Goal: Information Seeking & Learning: Learn about a topic

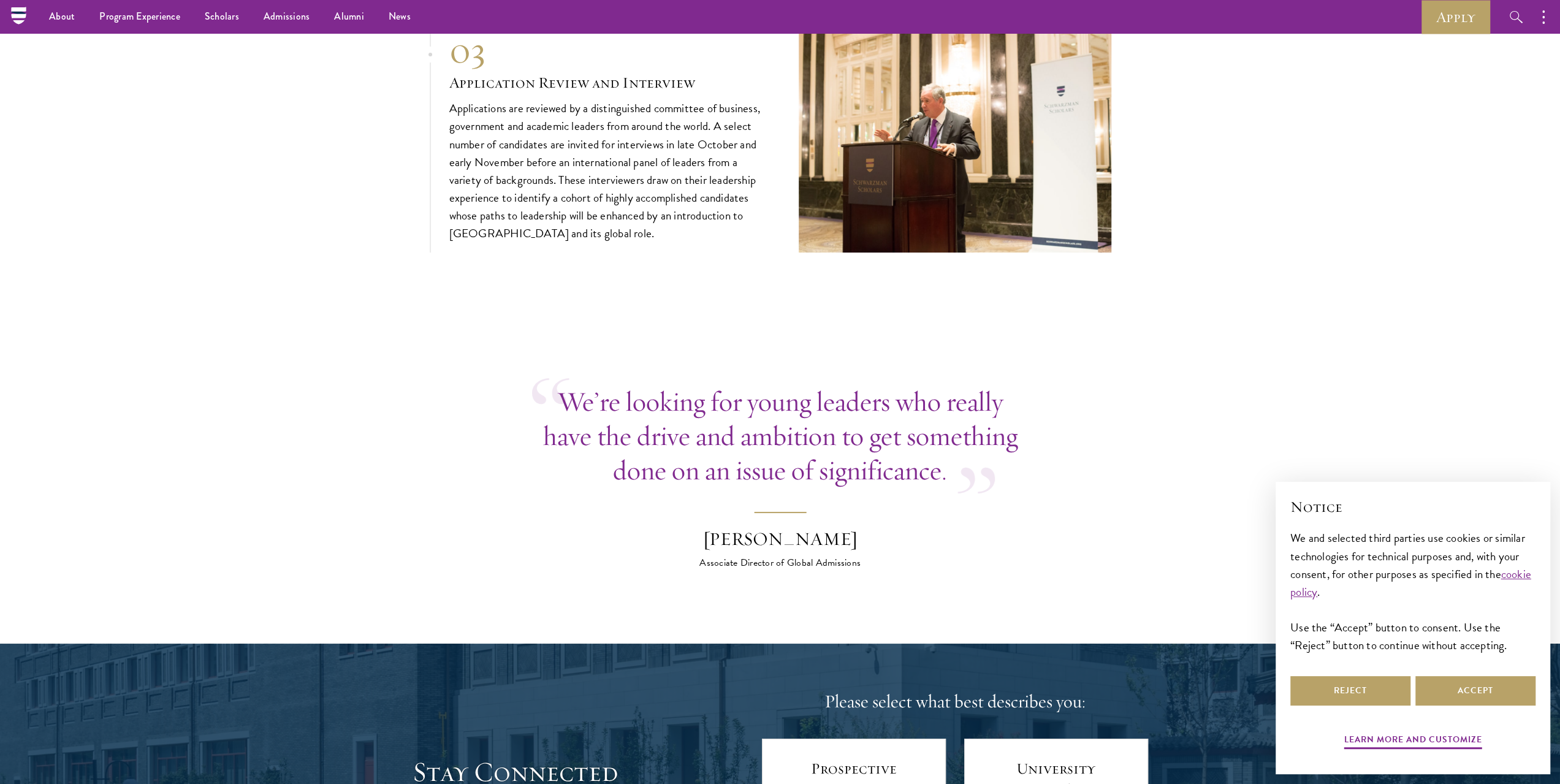
scroll to position [4540, 0]
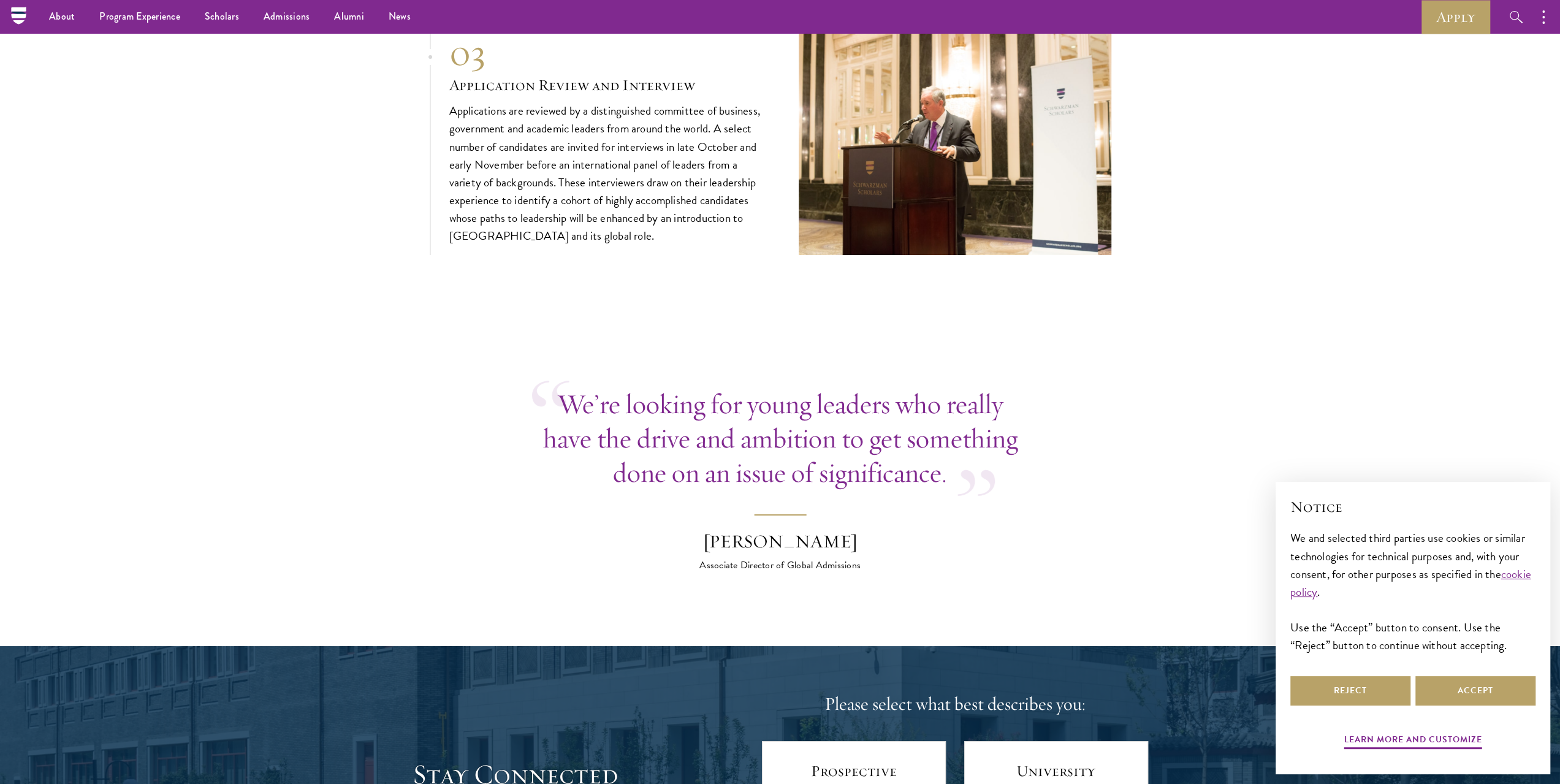
click at [701, 561] on div "Associate Director of Global Admissions" at bounding box center [780, 564] width 215 height 15
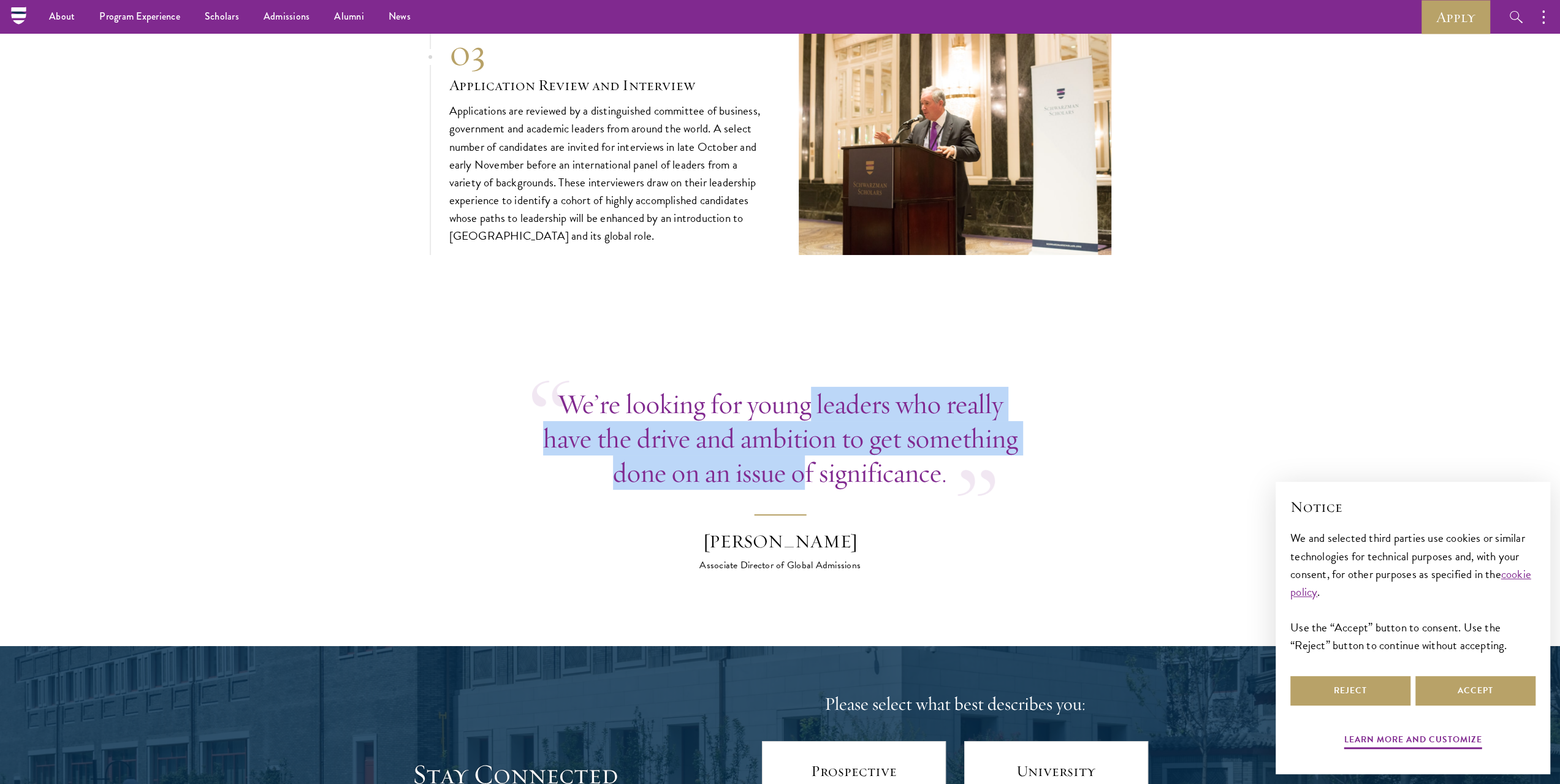
drag, startPoint x: 809, startPoint y: 394, endPoint x: 807, endPoint y: 480, distance: 86.0
click at [807, 480] on blockquote "We’re looking for young leaders who really have the drive and ambition to get s…" at bounding box center [780, 479] width 496 height 186
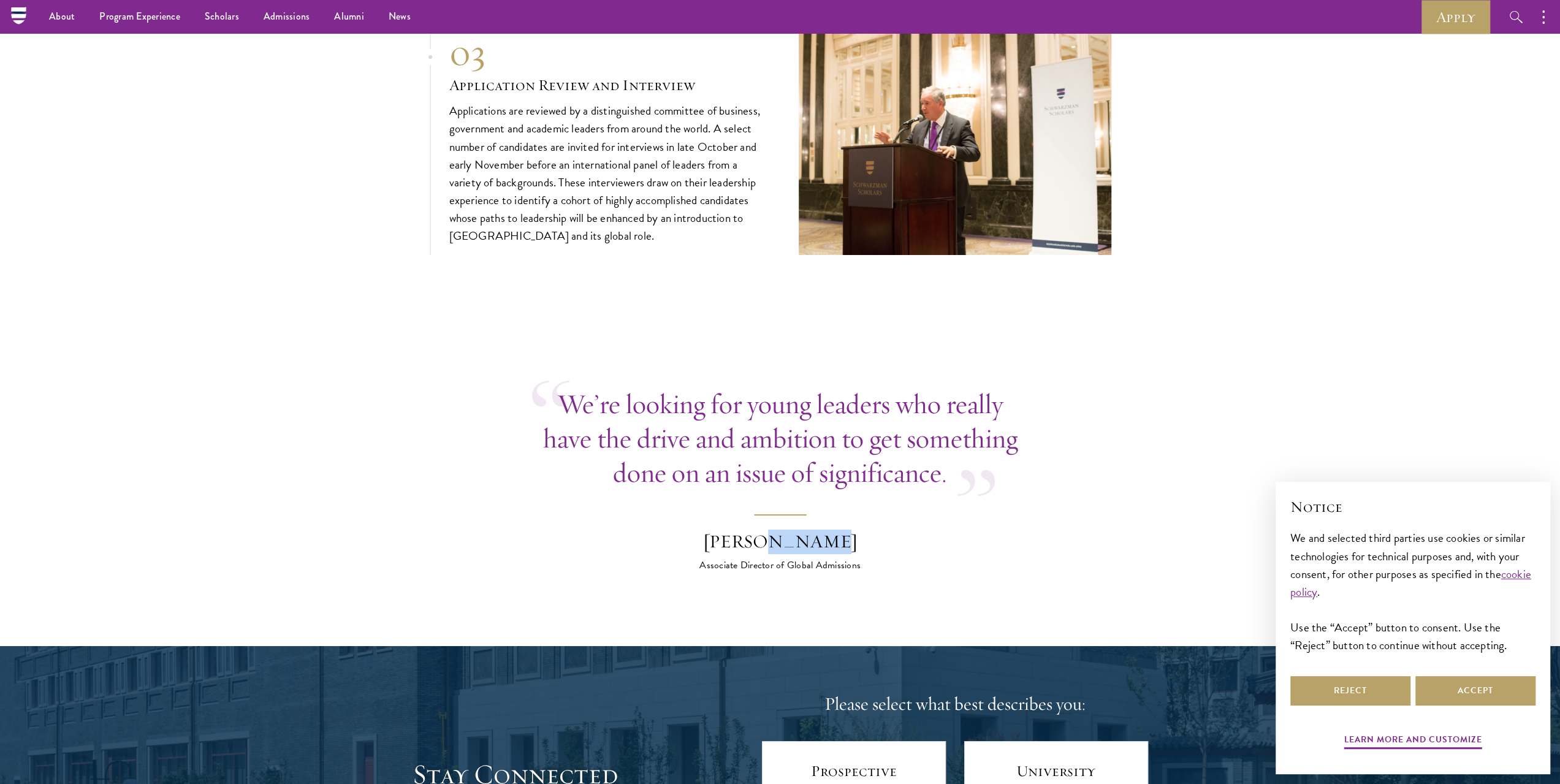
click at [807, 480] on blockquote "We’re looking for young leaders who really have the drive and ambition to get s…" at bounding box center [780, 479] width 496 height 186
drag, startPoint x: 807, startPoint y: 480, endPoint x: 811, endPoint y: 454, distance: 26.3
click at [808, 472] on blockquote "We’re looking for young leaders who really have the drive and ambition to get s…" at bounding box center [780, 479] width 496 height 186
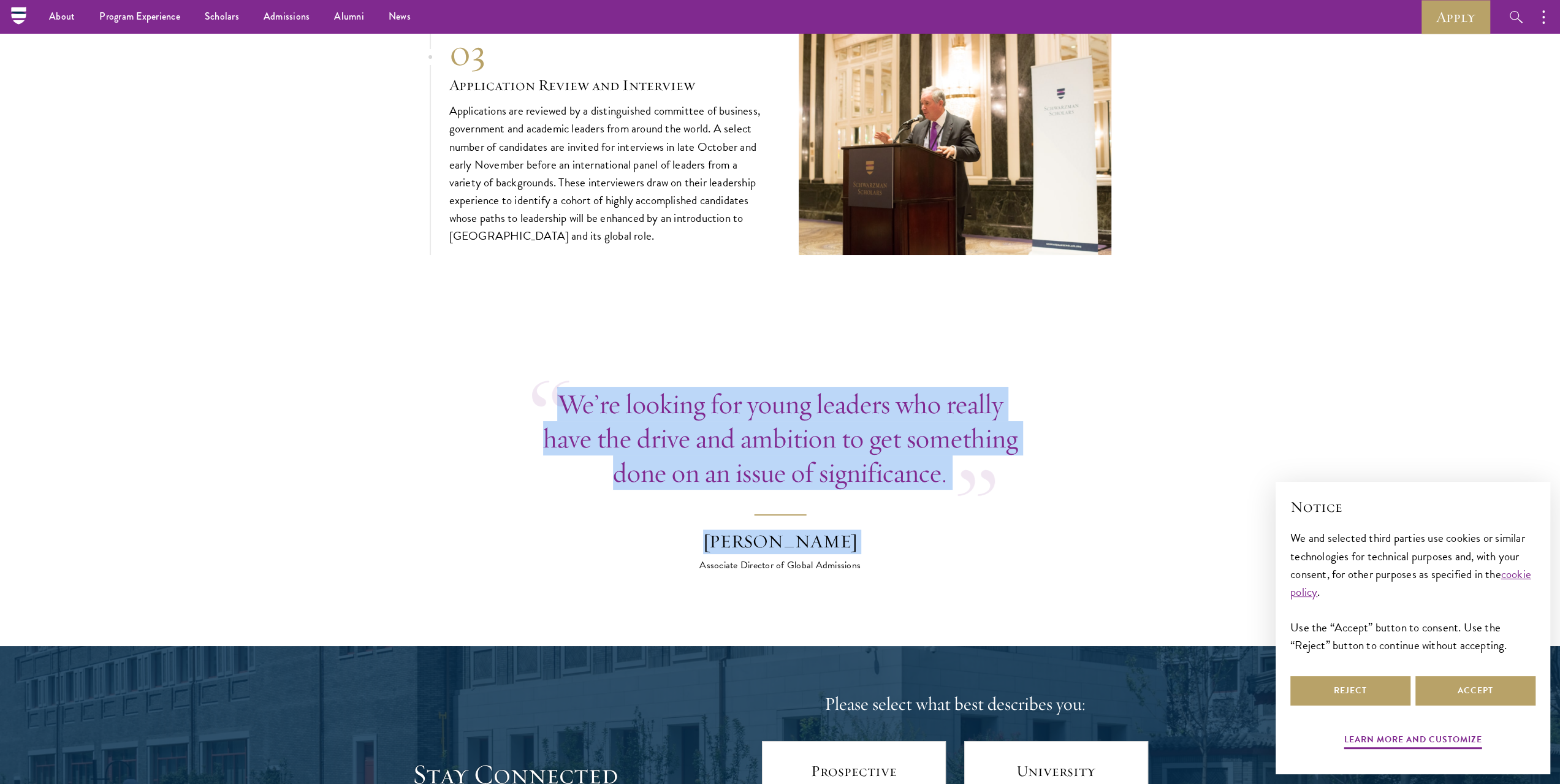
click at [819, 421] on p "We’re looking for young leaders who really have the drive and ambition to get s…" at bounding box center [780, 438] width 496 height 103
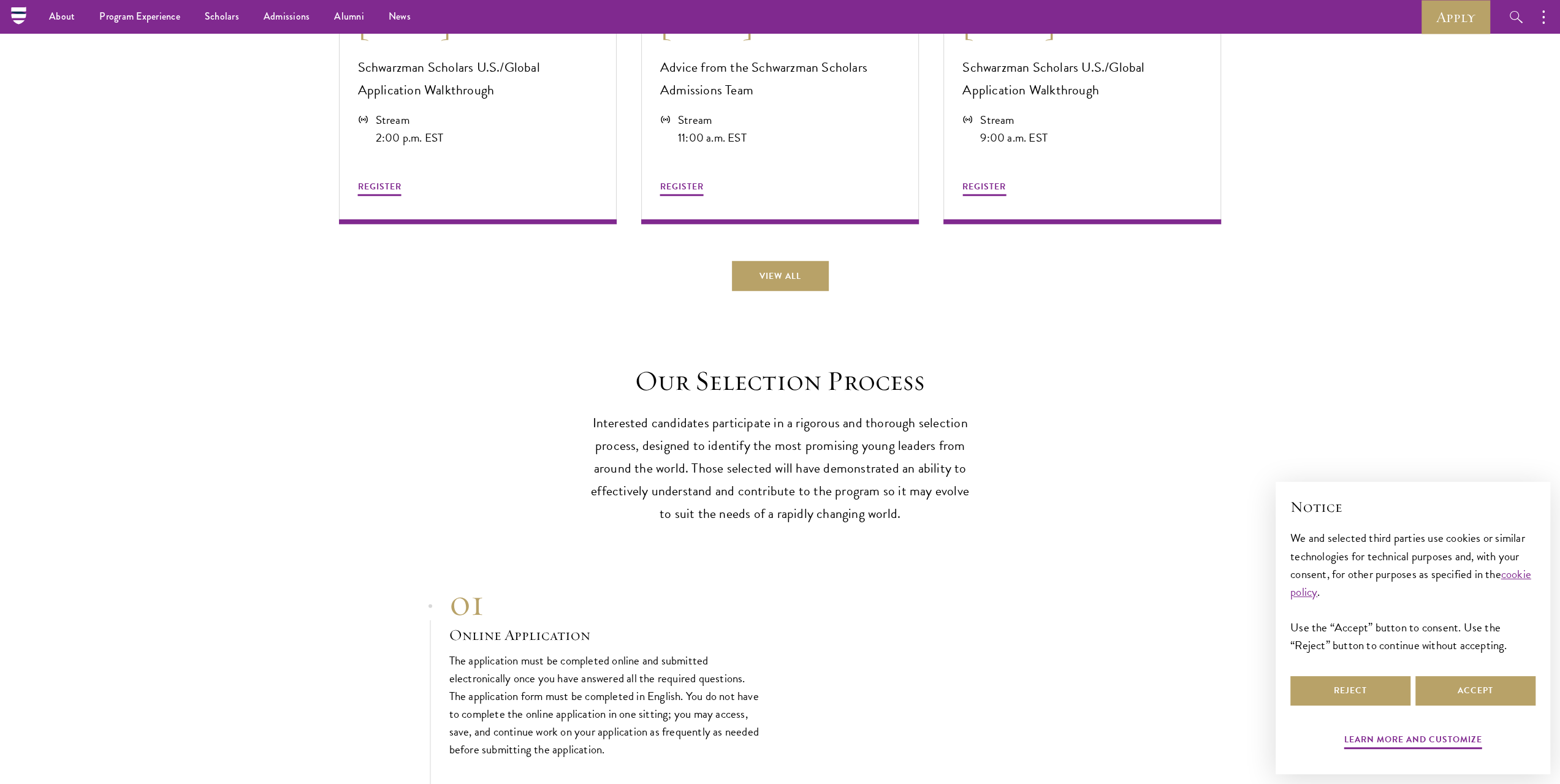
scroll to position [3442, 0]
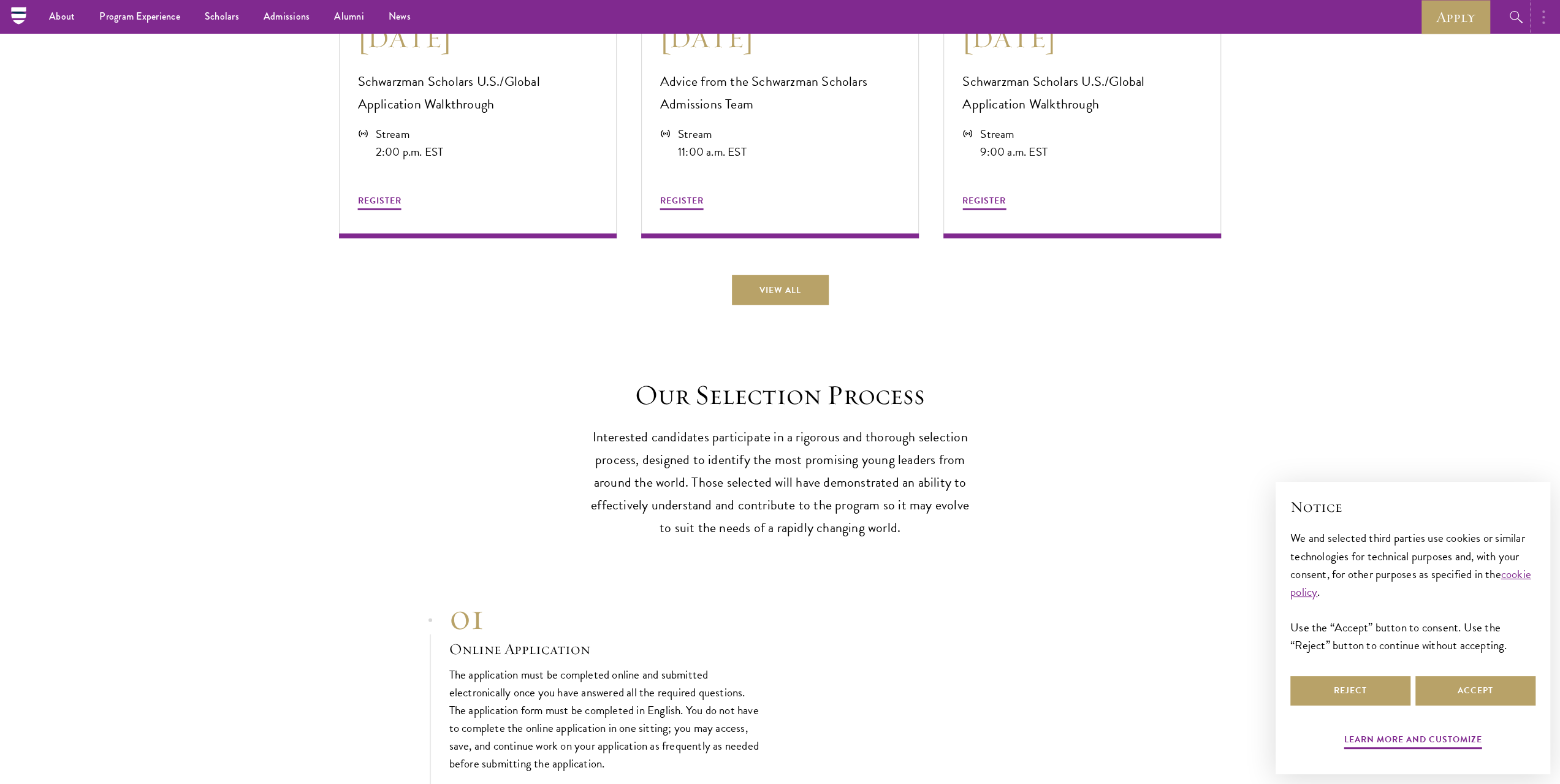
click at [1536, 27] on button "button" at bounding box center [1546, 17] width 27 height 34
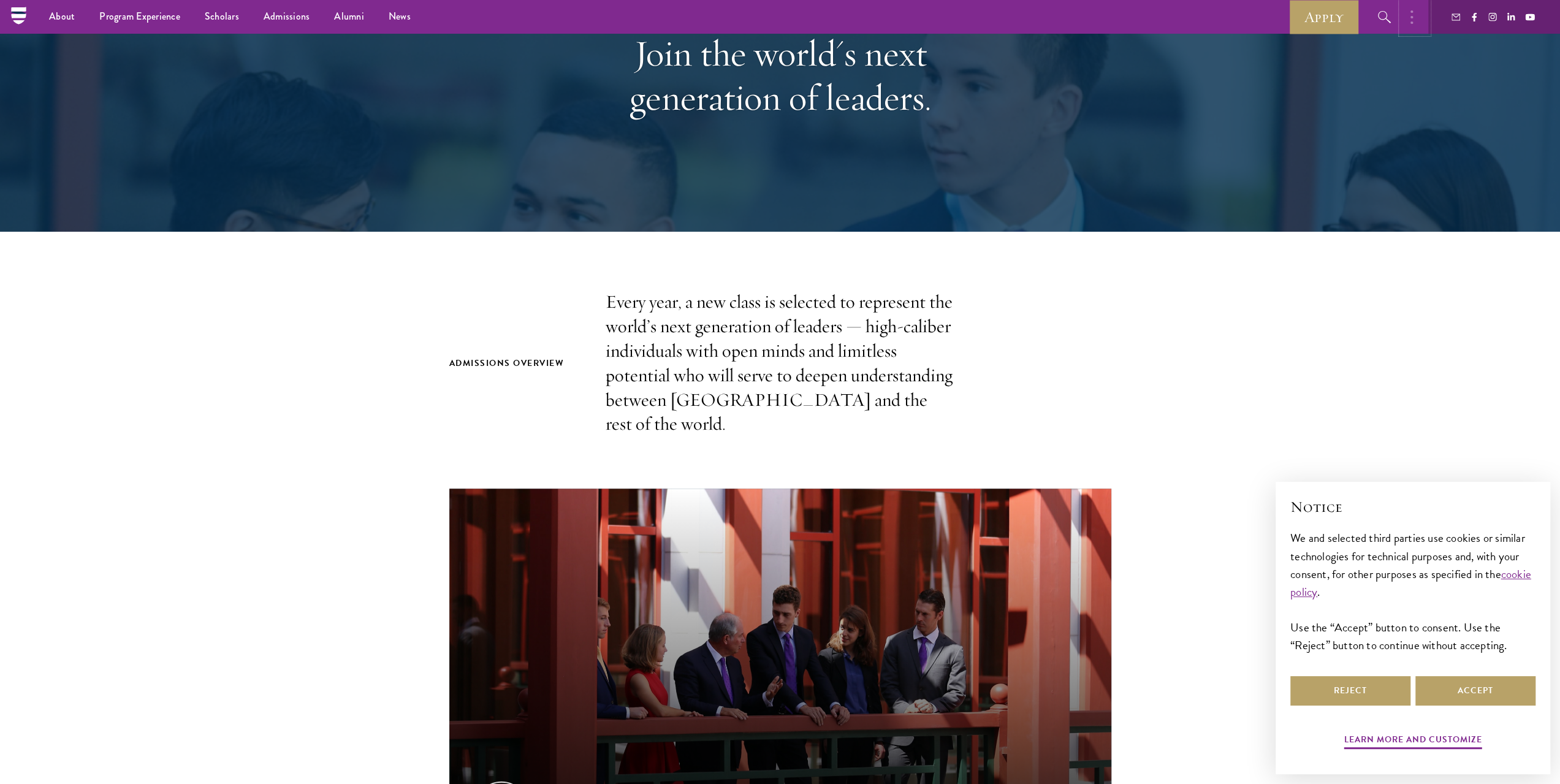
scroll to position [0, 0]
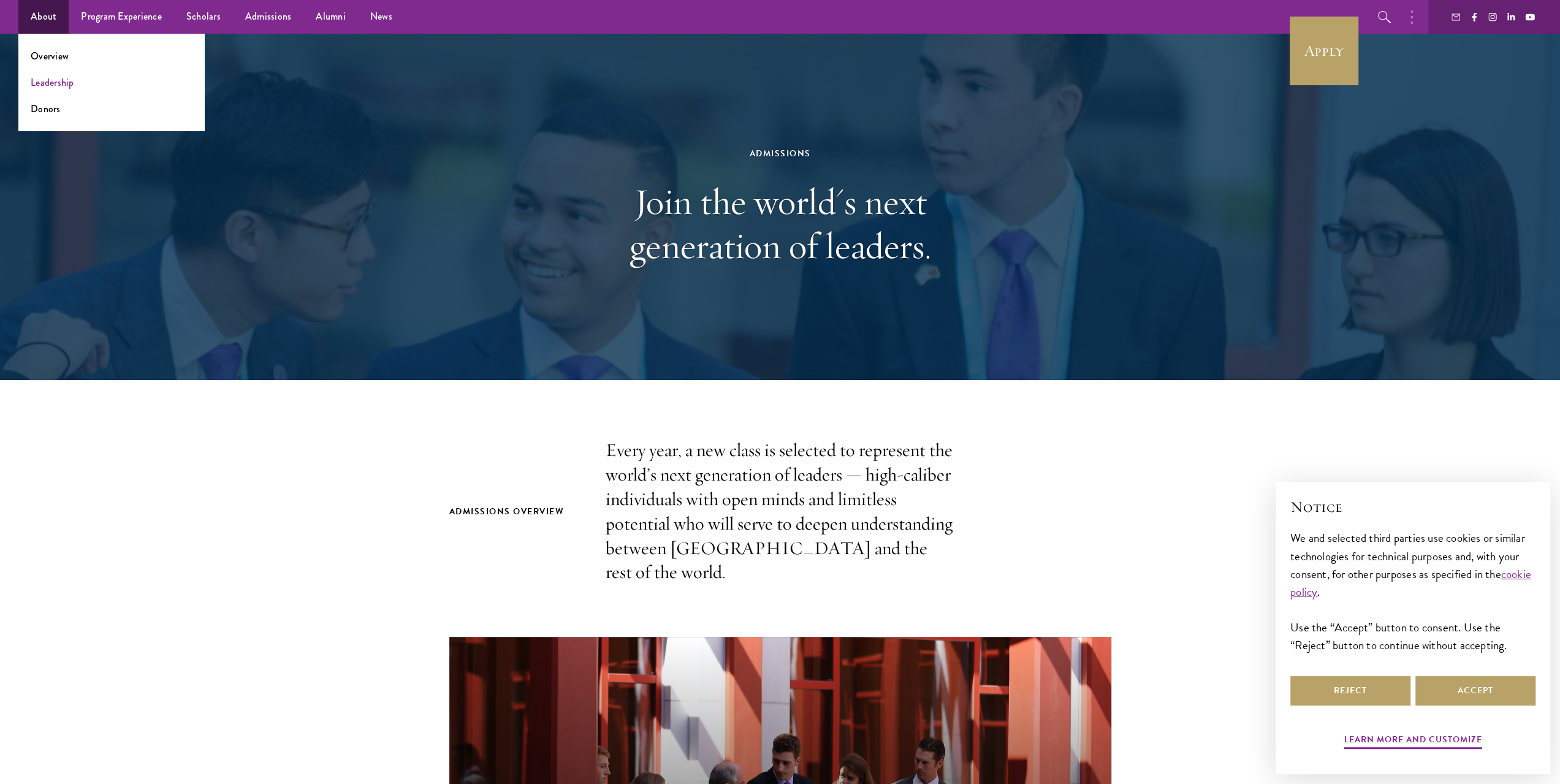
click at [41, 89] on ul "Overview Leadership Donors" at bounding box center [112, 83] width 187 height 98
click at [65, 78] on link "Leadership" at bounding box center [52, 82] width 44 height 14
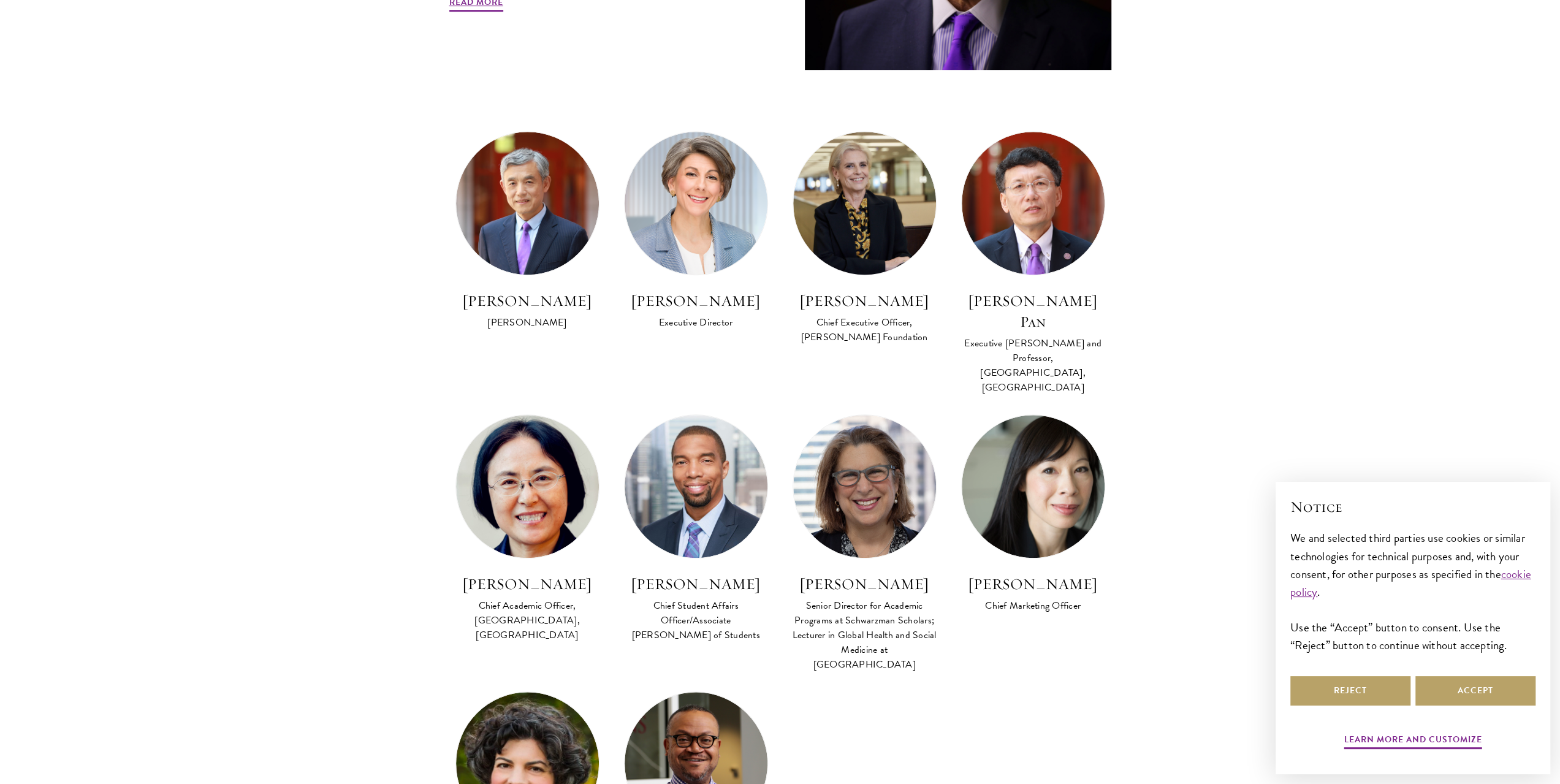
scroll to position [651, 0]
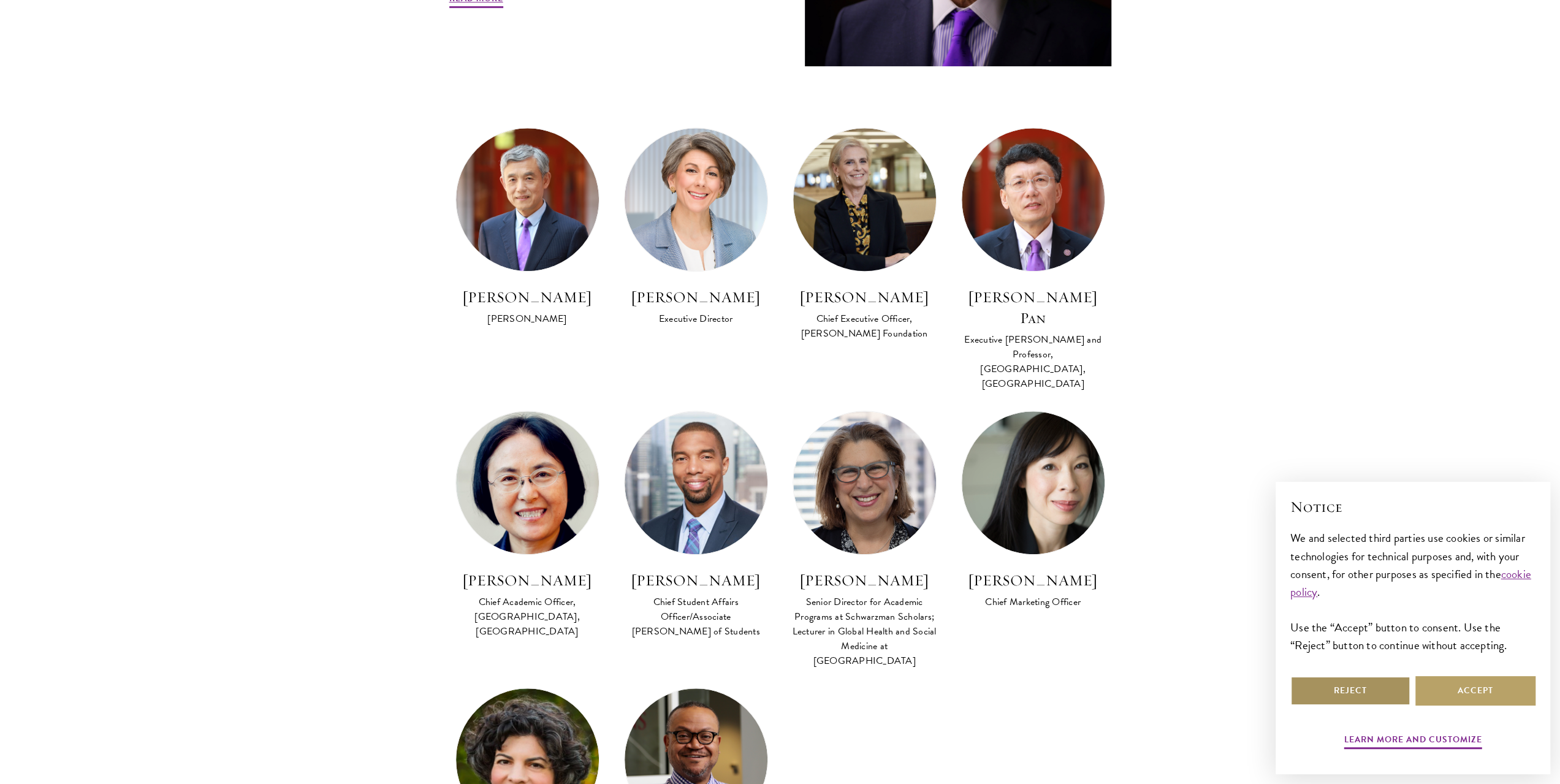
click at [1374, 695] on button "Reject" at bounding box center [1351, 691] width 120 height 30
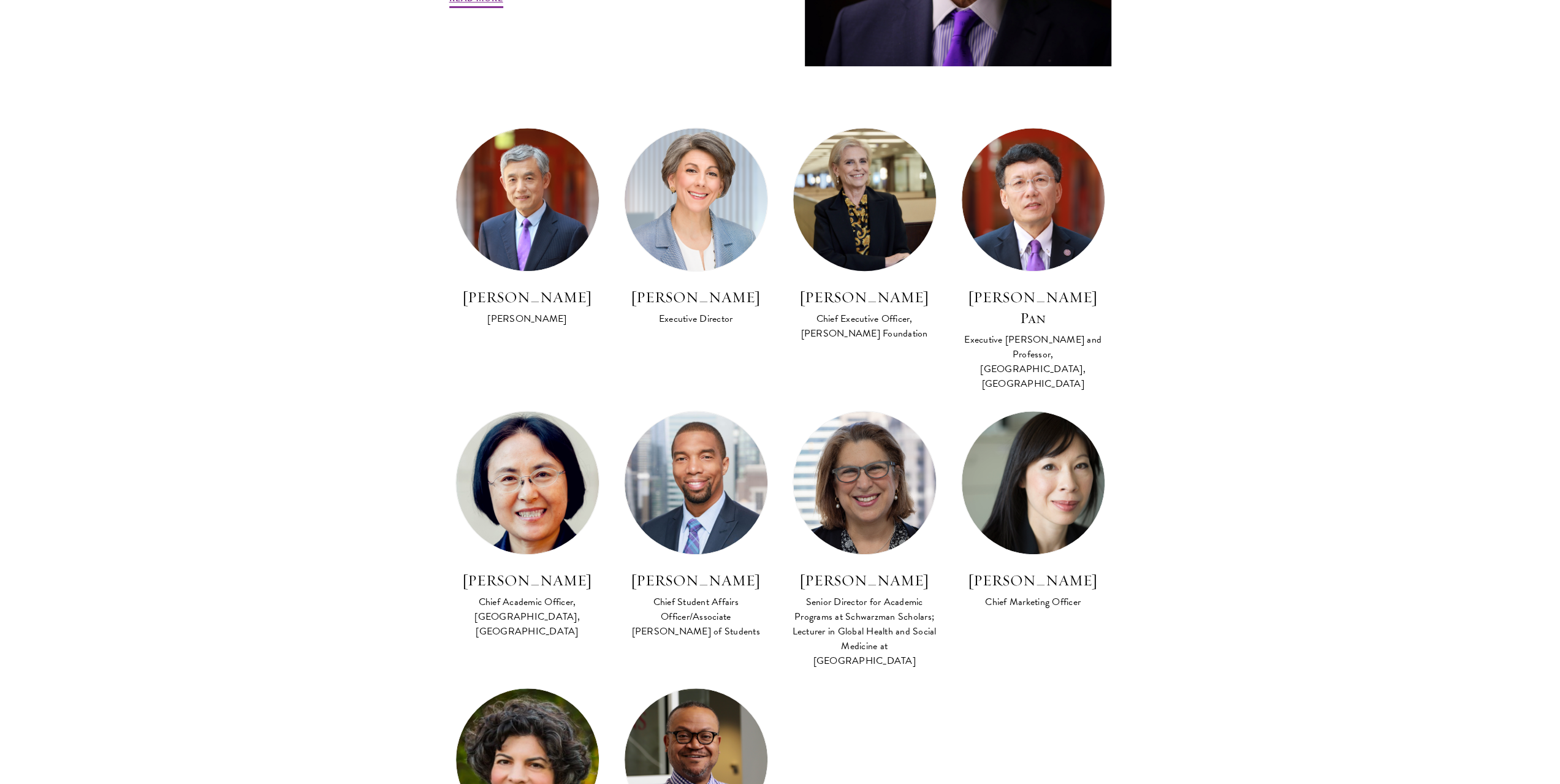
click at [1187, 643] on section "Program Leadership Stephen A. Schwarzman Founding Trustee of Schwarzman Scholar…" at bounding box center [780, 323] width 1560 height 1224
click at [1110, 621] on div "Lan Xue Dean Amy Celico Executive Director Amy Stursberg Chief Executive Office…" at bounding box center [780, 530] width 674 height 807
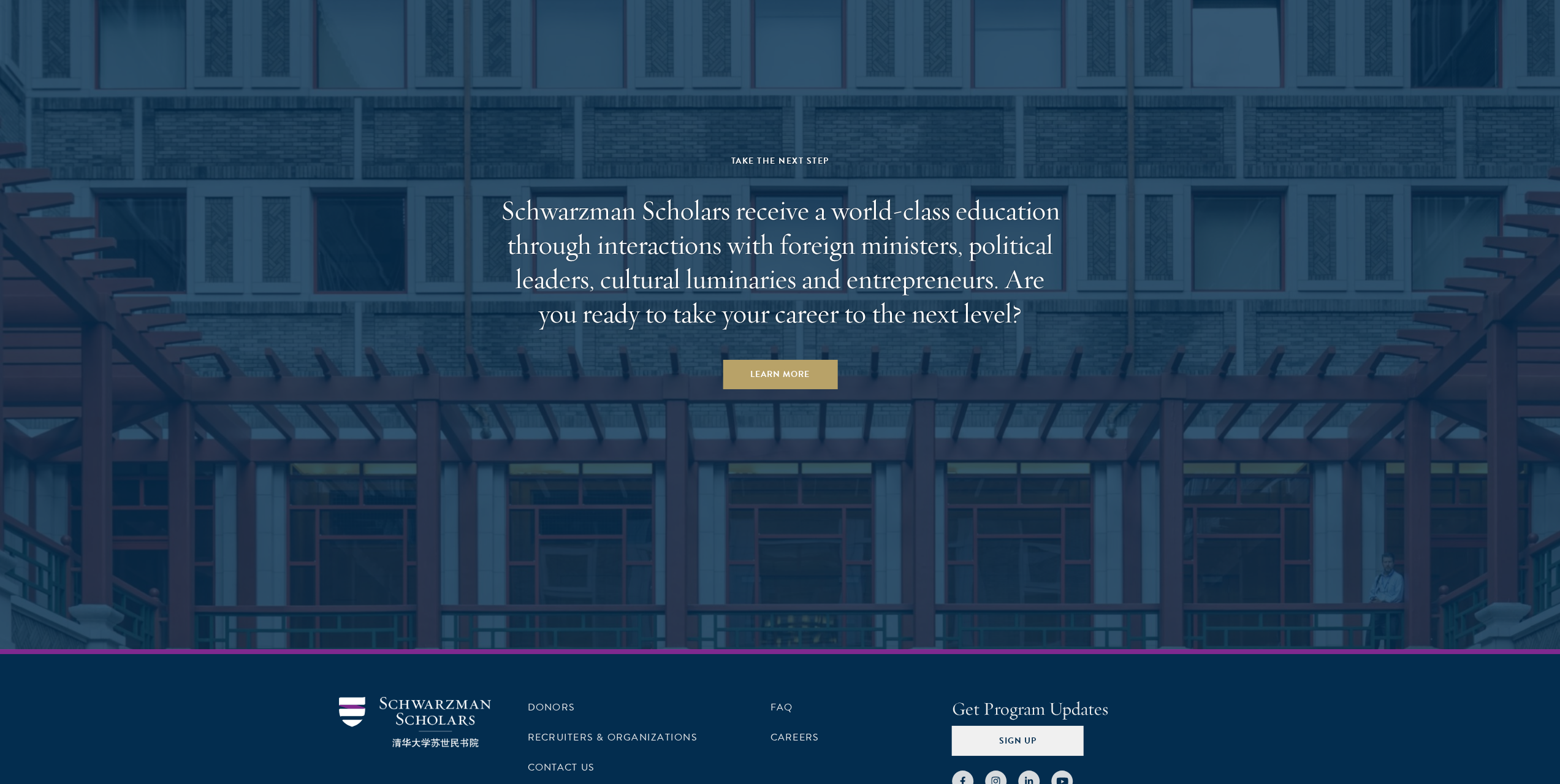
scroll to position [4279, 0]
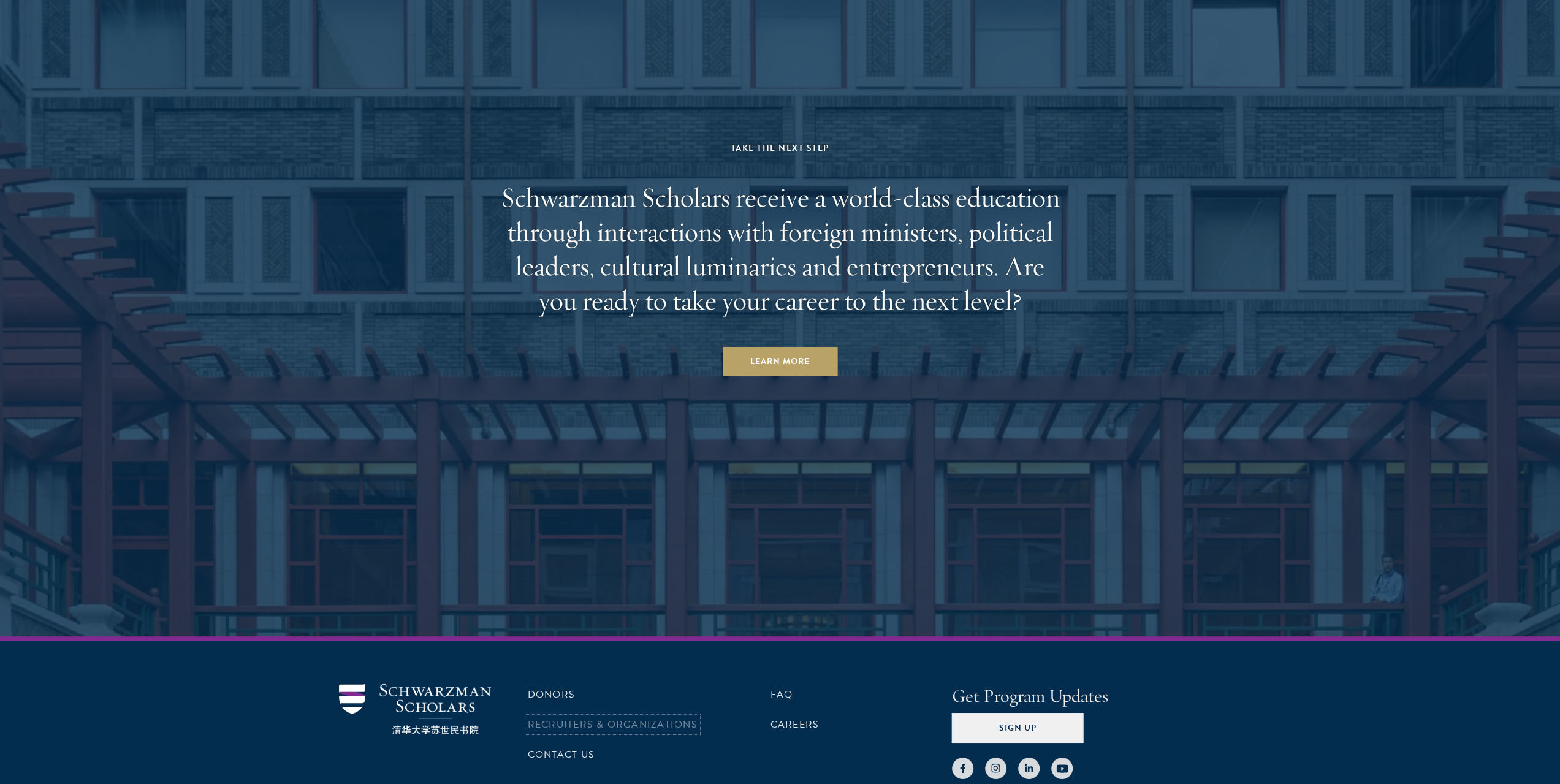
click at [638, 717] on link "Recruiters & Organizations" at bounding box center [612, 724] width 170 height 15
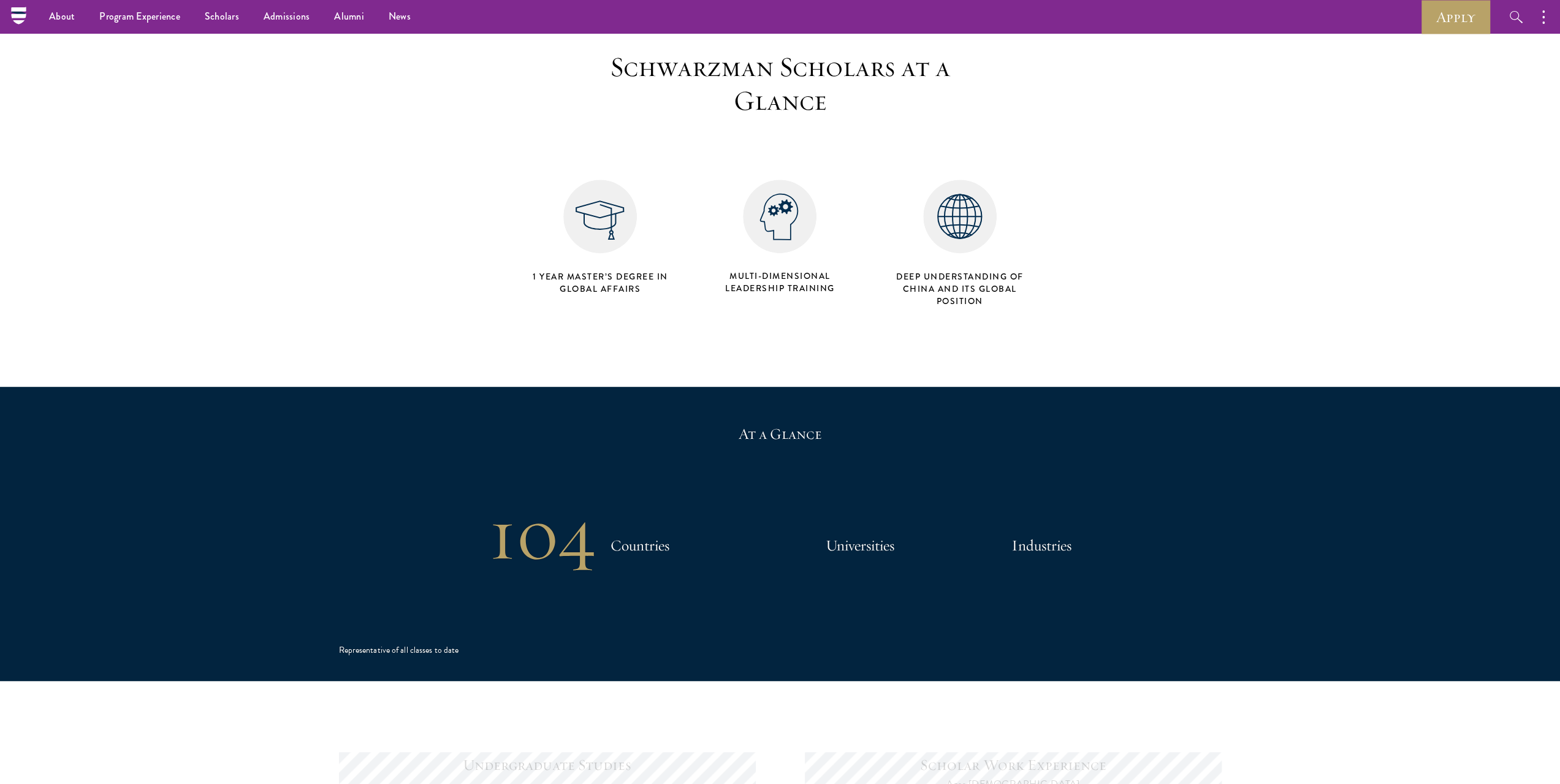
scroll to position [465, 0]
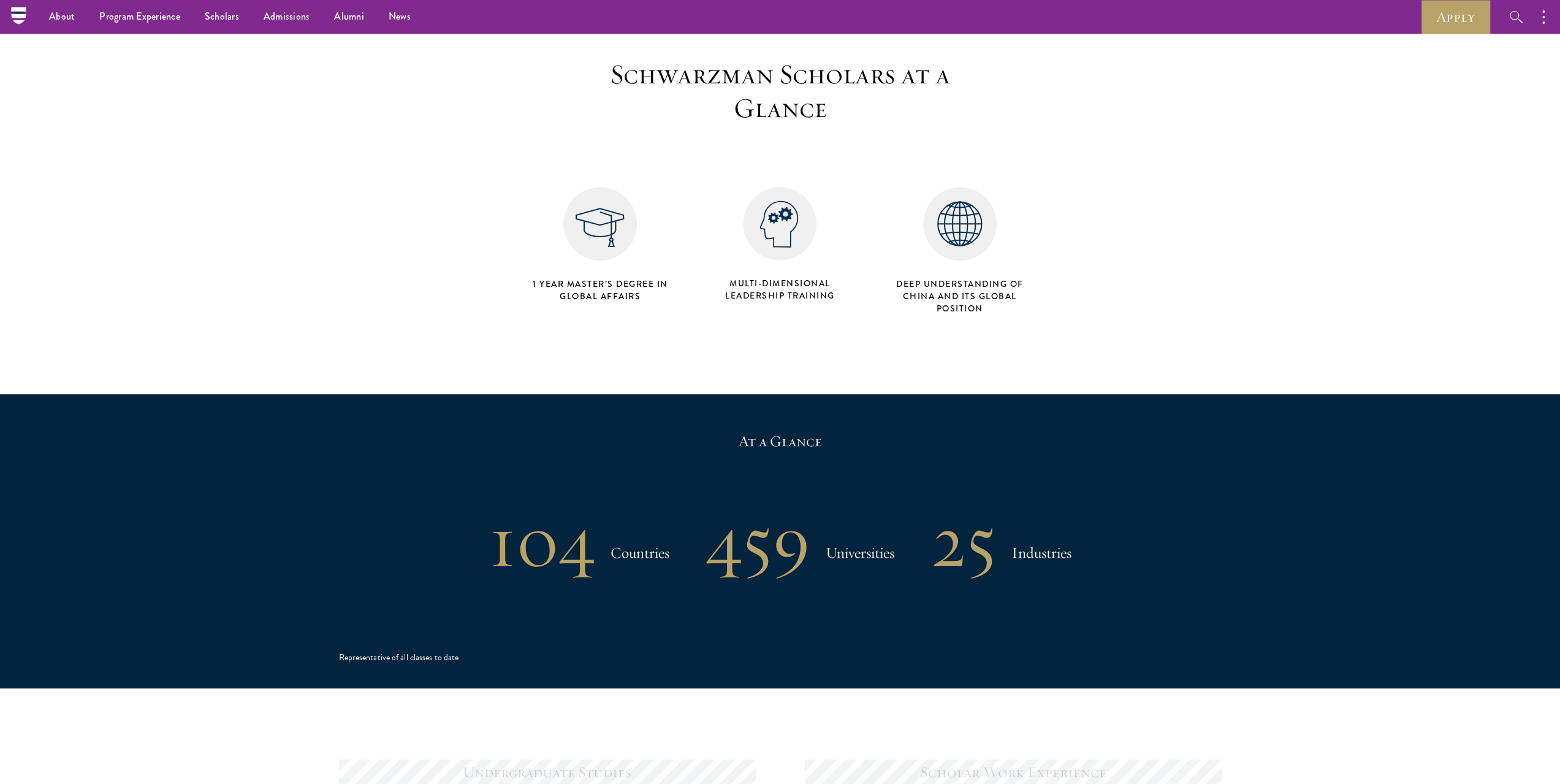
click at [939, 307] on h4 "Deep understanding of China and its global position" at bounding box center [960, 296] width 146 height 37
click at [948, 306] on h4 "Deep understanding of China and its global position" at bounding box center [960, 296] width 146 height 37
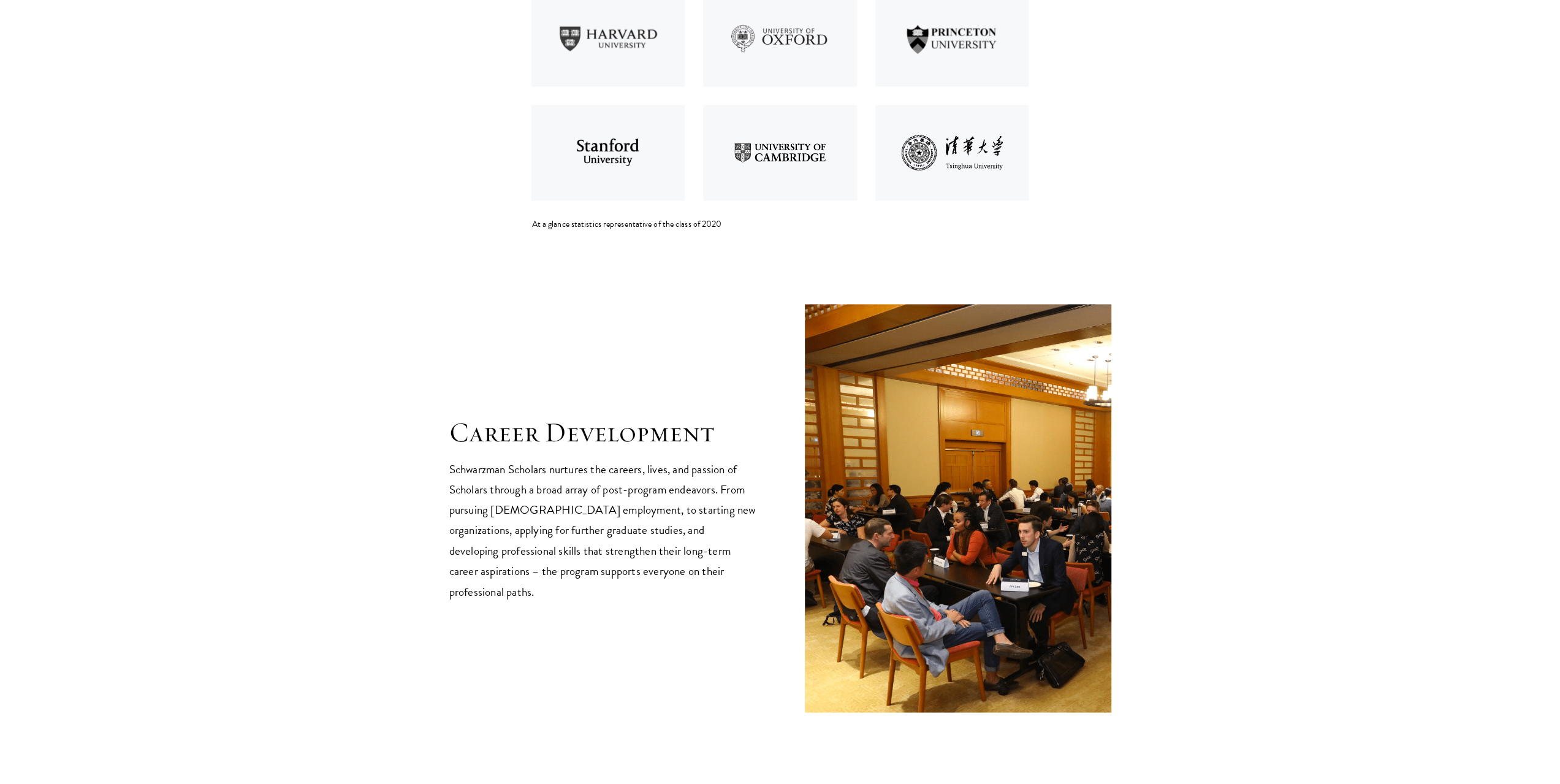
scroll to position [1763, 0]
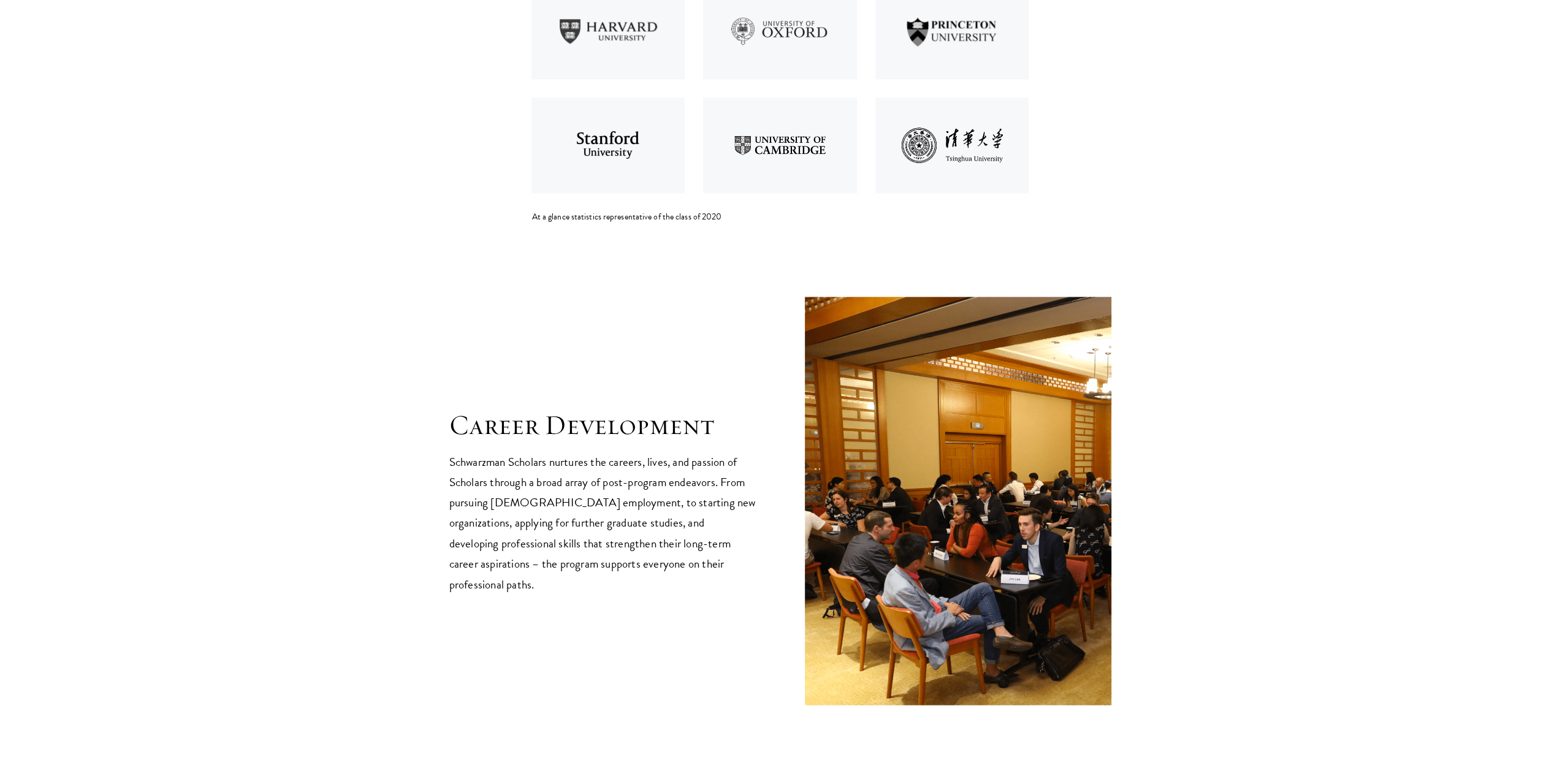
click at [737, 487] on p "Schwarzman Scholars nurtures the careers, lives, and passion of Scholars throug…" at bounding box center [602, 522] width 306 height 141
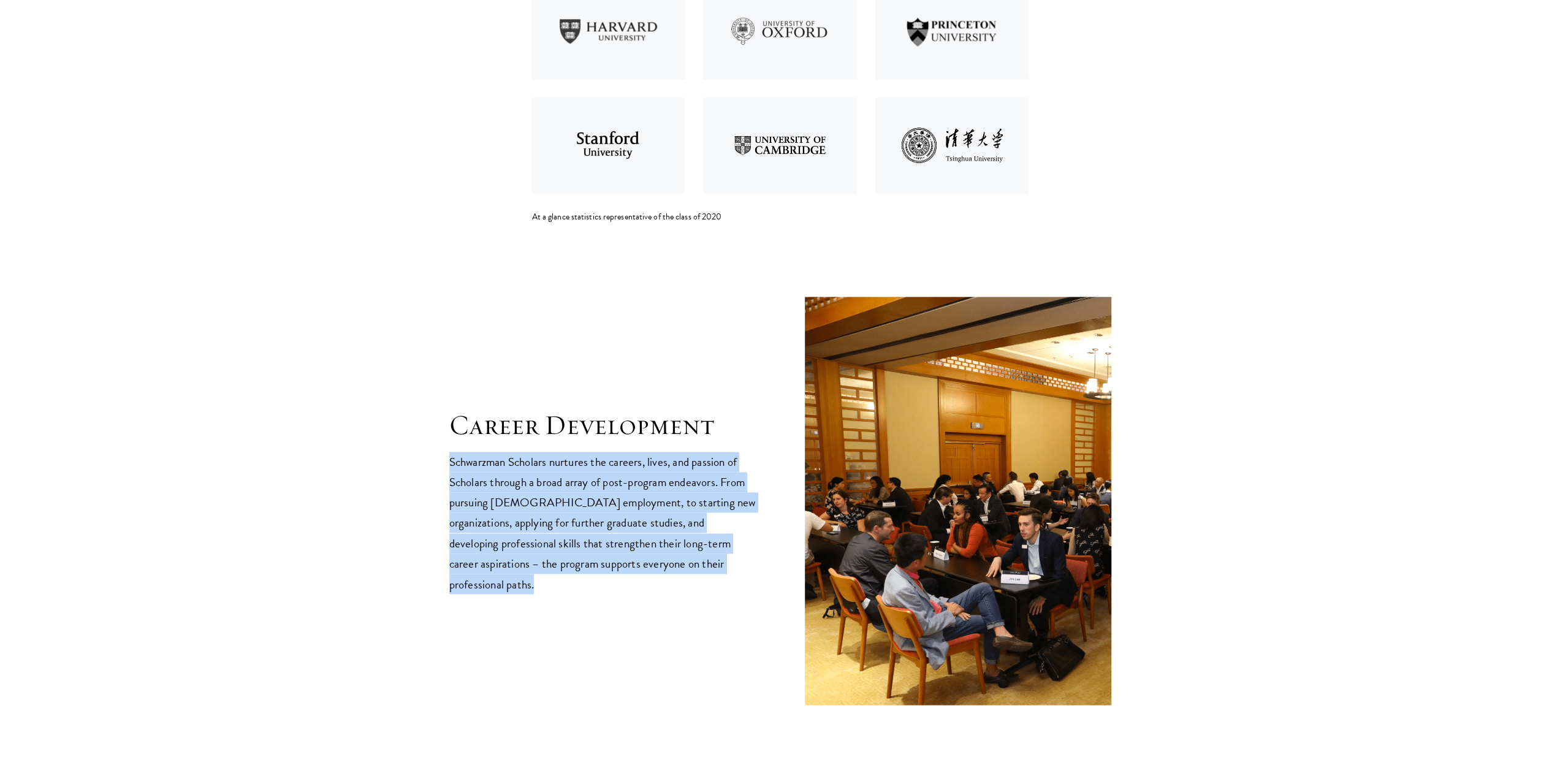
click at [737, 487] on p "Schwarzman Scholars nurtures the careers, lives, and passion of Scholars throug…" at bounding box center [602, 522] width 306 height 141
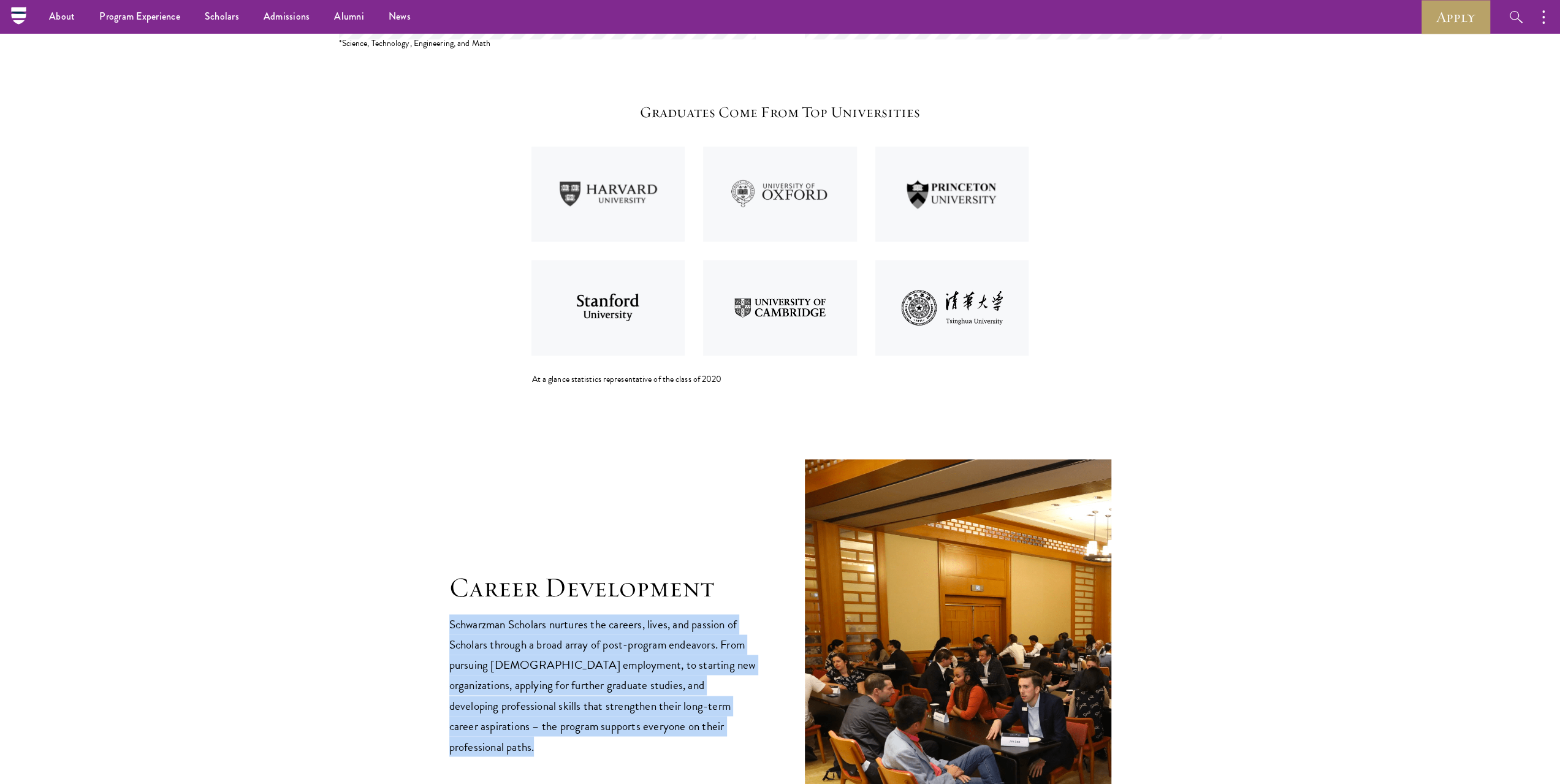
scroll to position [1577, 0]
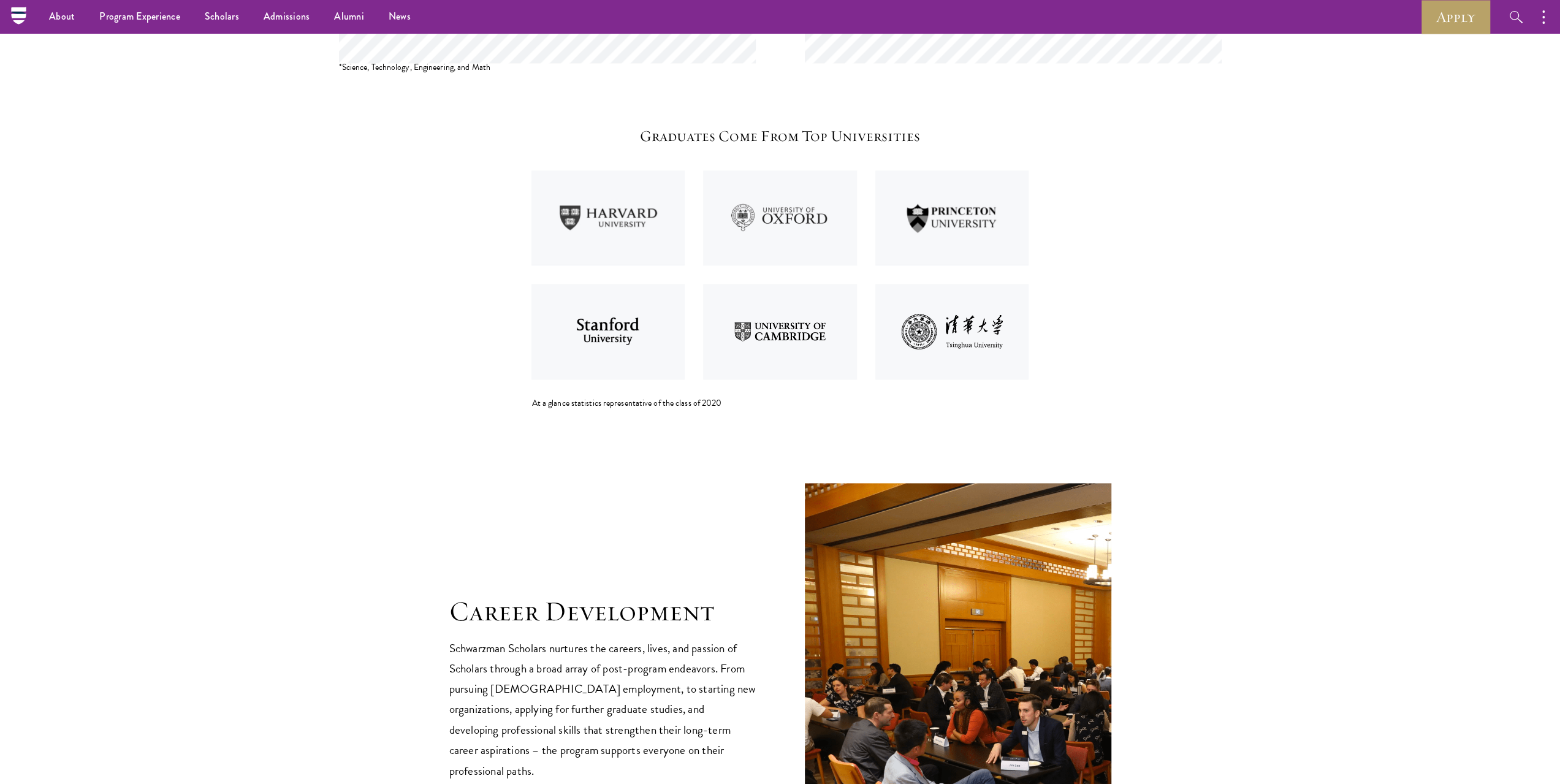
click at [716, 130] on h5 "Graduates Come From Top Universities" at bounding box center [780, 136] width 496 height 21
click at [728, 139] on h5 "Graduates Come From Top Universities" at bounding box center [780, 136] width 496 height 21
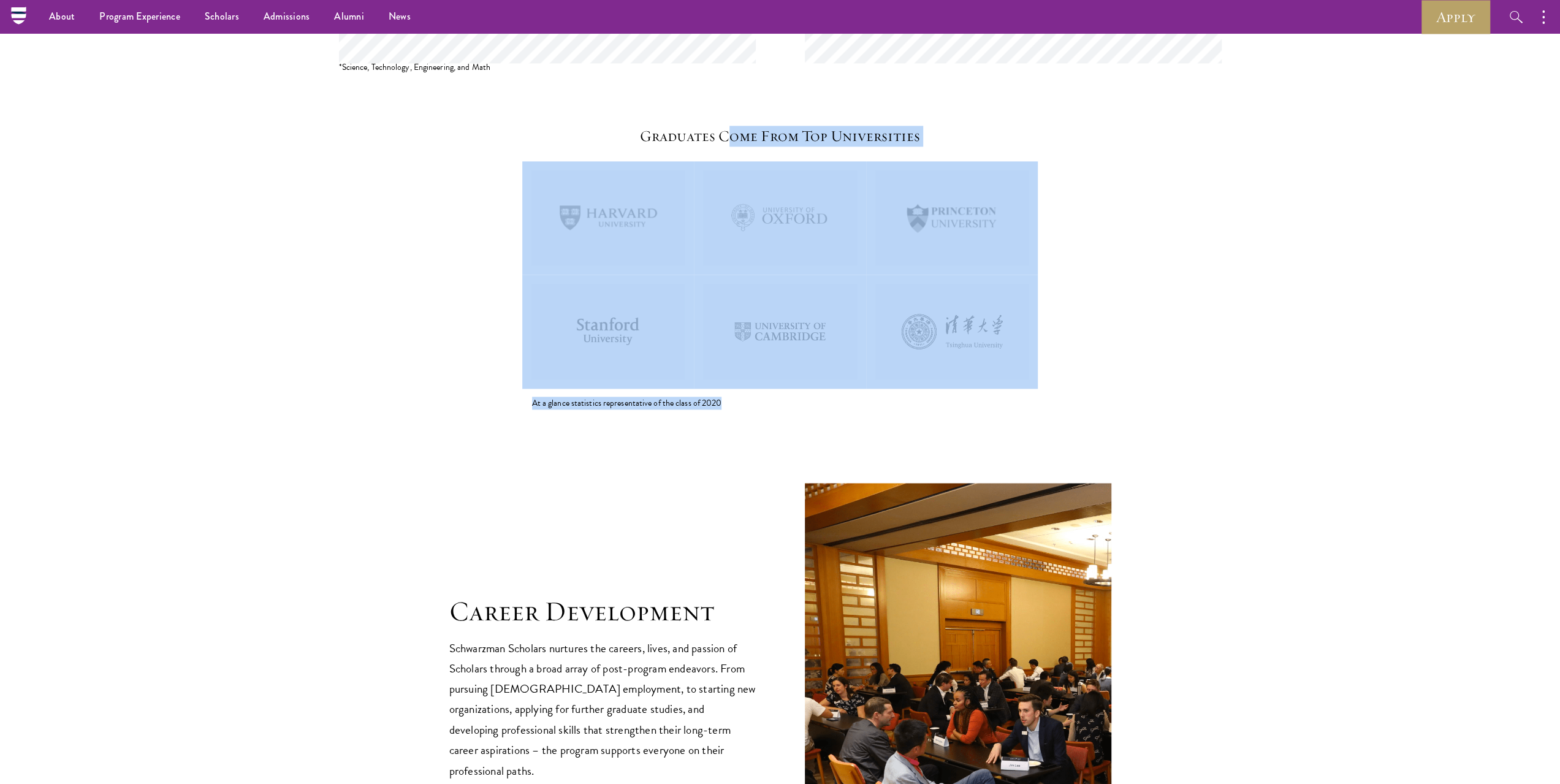
drag, startPoint x: 728, startPoint y: 141, endPoint x: 844, endPoint y: 388, distance: 272.9
click at [844, 388] on div "Graduates Come From Top Universities At a glance statistics representative of t…" at bounding box center [780, 267] width 496 height 283
drag, startPoint x: 842, startPoint y: 406, endPoint x: 806, endPoint y: 133, distance: 275.4
click at [806, 133] on div "Graduates Come From Top Universities At a glance statistics representative of t…" at bounding box center [780, 267] width 496 height 283
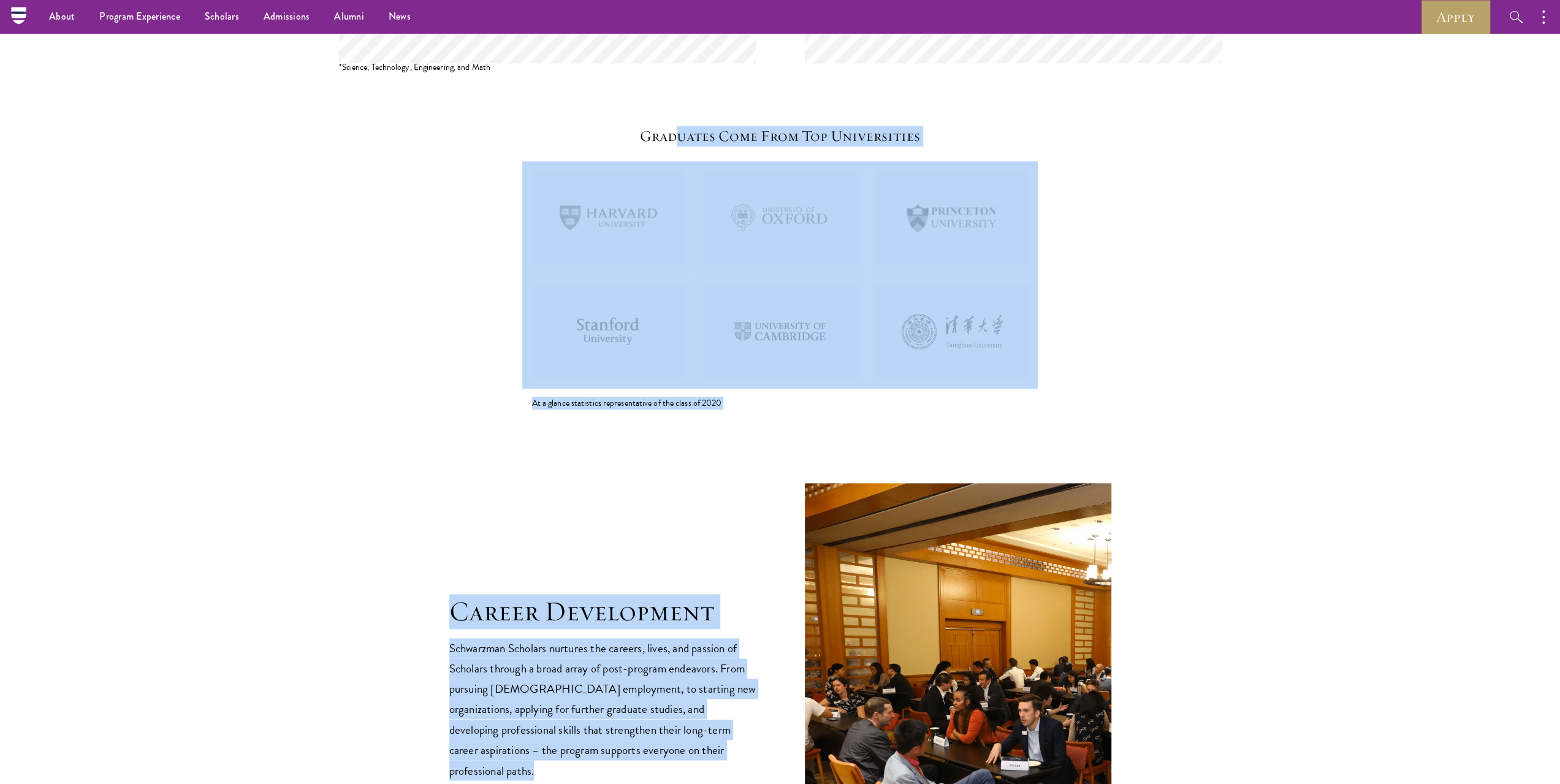
drag, startPoint x: 673, startPoint y: 106, endPoint x: 808, endPoint y: 448, distance: 367.7
click at [808, 448] on section "Career Development Schwarzman Scholars nurtures the careers, lives, and passion…" at bounding box center [780, 650] width 1560 height 482
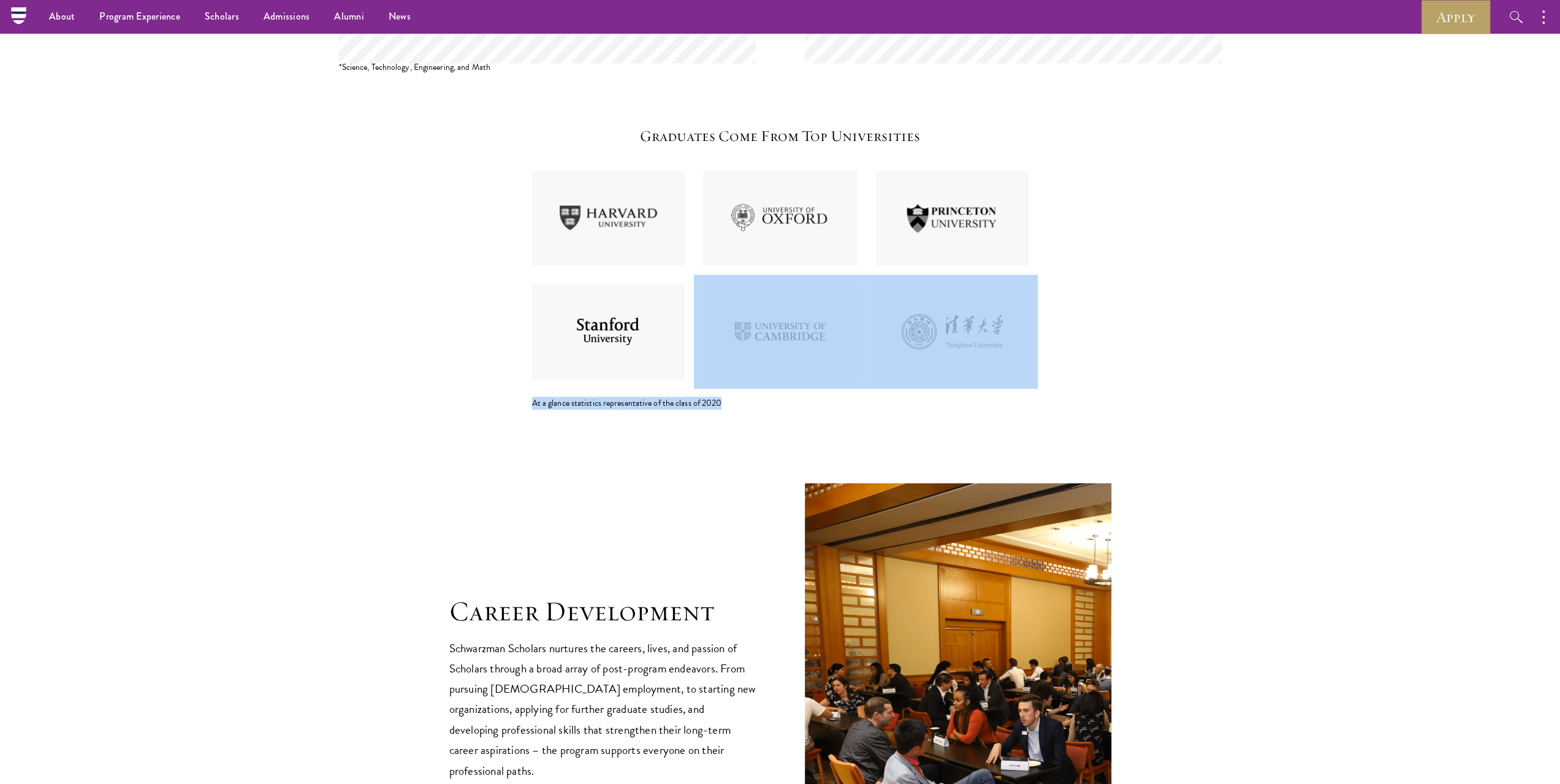
drag, startPoint x: 788, startPoint y: 397, endPoint x: 757, endPoint y: 362, distance: 46.8
click at [757, 362] on div "Graduates Come From Top Universities At a glance statistics representative of t…" at bounding box center [780, 267] width 496 height 283
click at [757, 362] on img at bounding box center [779, 331] width 172 height 113
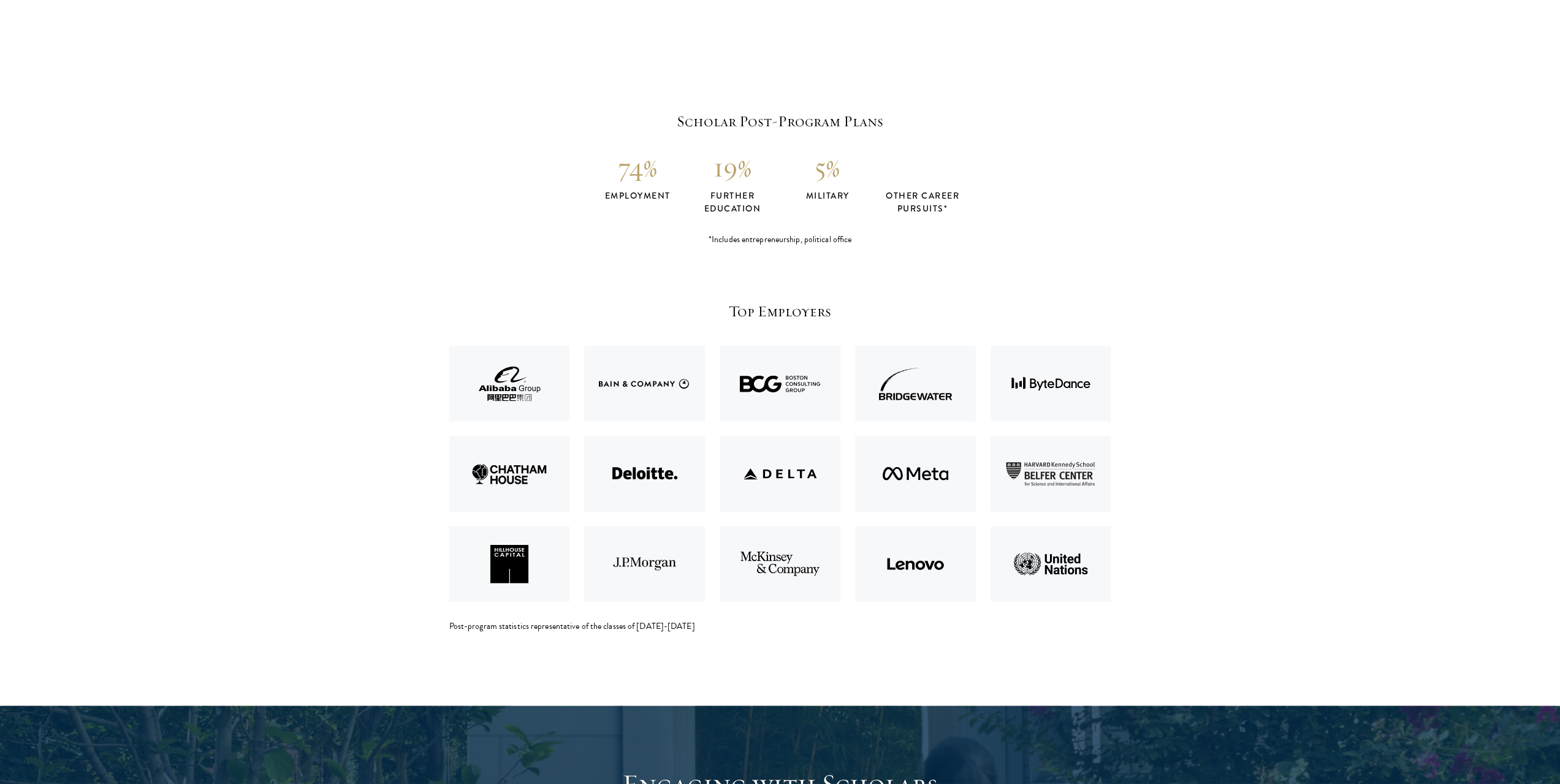
scroll to position [2504, 0]
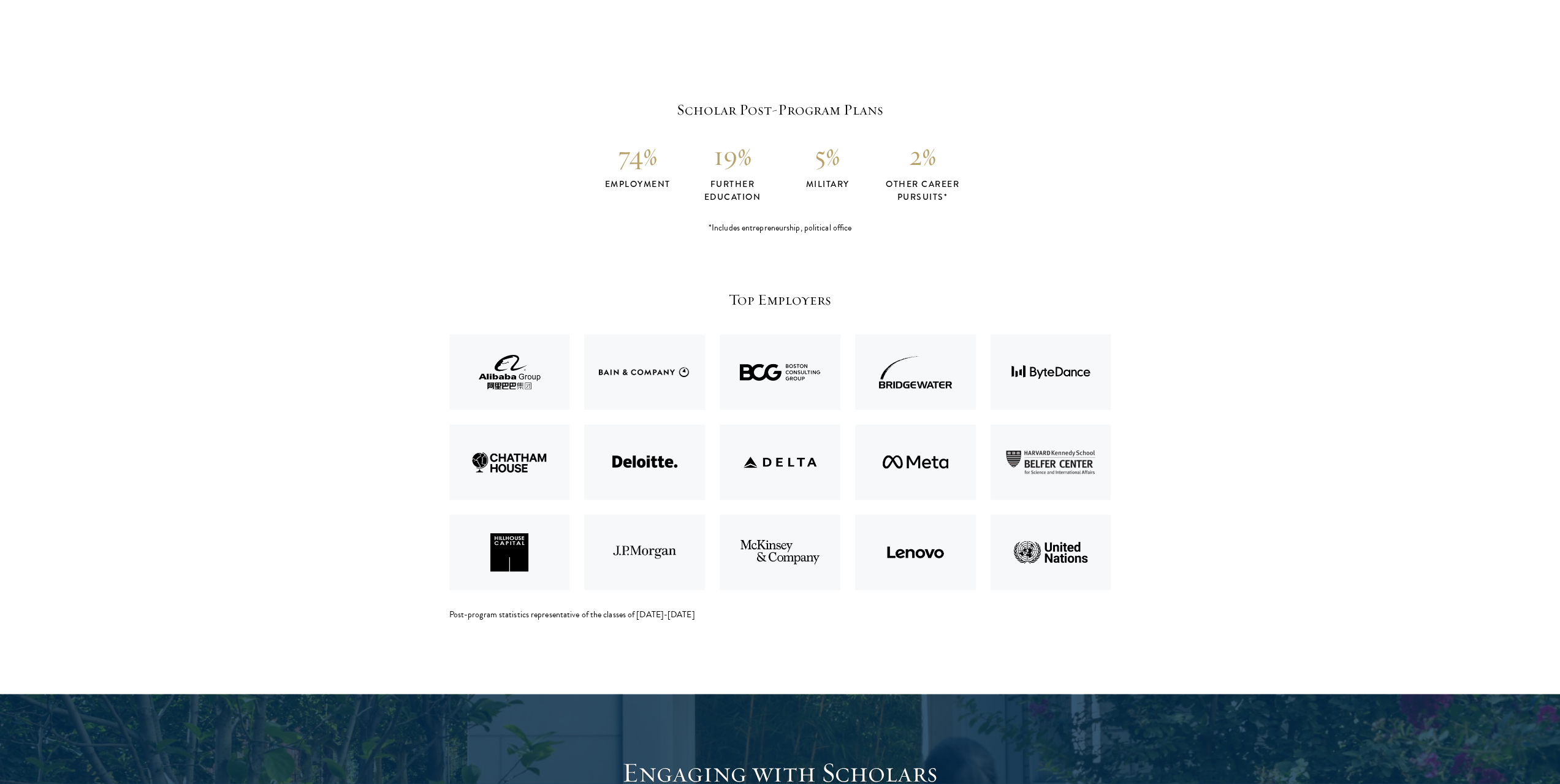
click at [733, 201] on h4 "further education" at bounding box center [733, 191] width 95 height 26
click at [737, 189] on h4 "further education" at bounding box center [733, 191] width 95 height 26
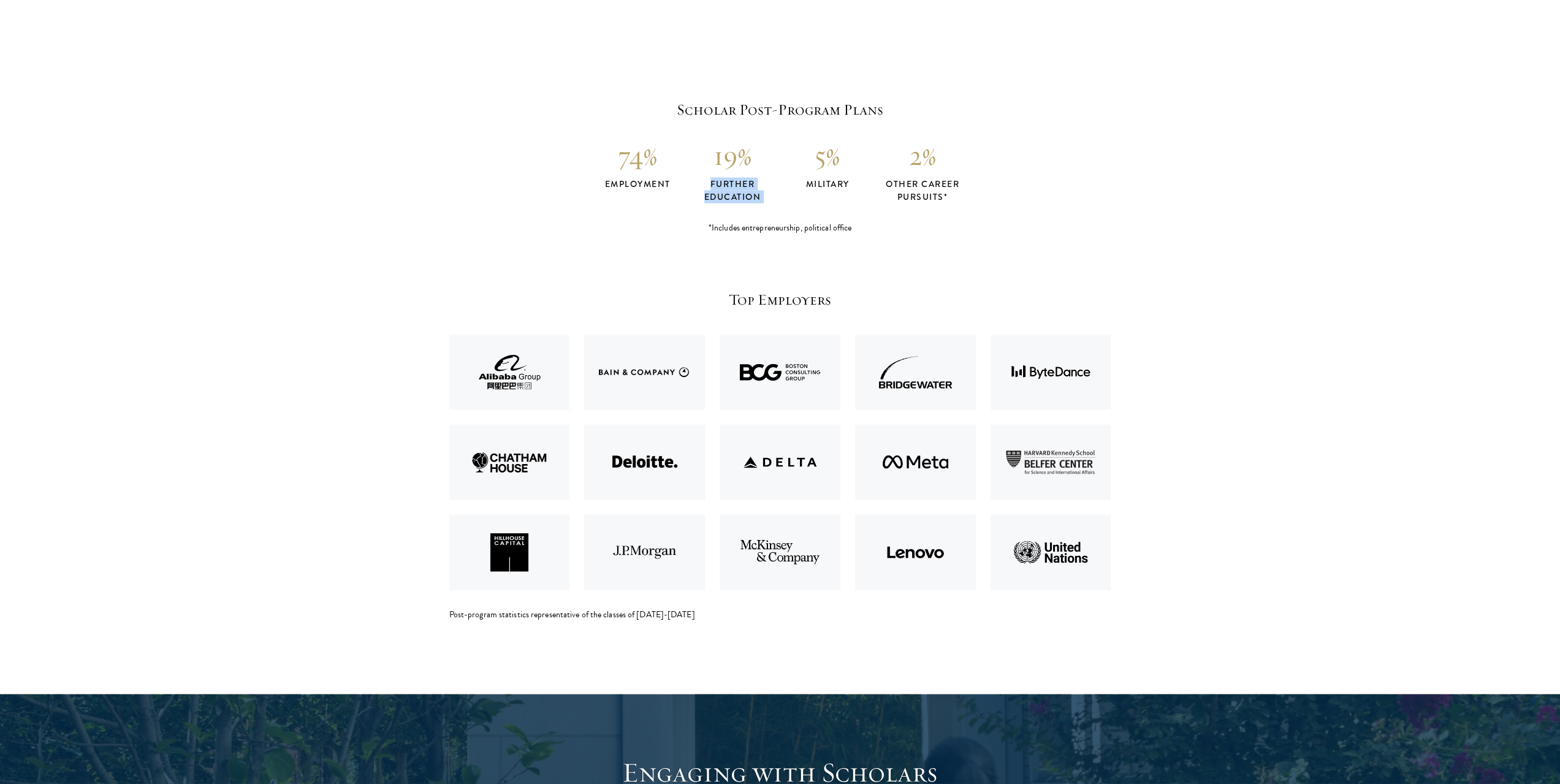
click at [737, 189] on h4 "further education" at bounding box center [733, 191] width 95 height 26
click at [900, 187] on h4 "other career pursuits*" at bounding box center [922, 191] width 95 height 26
click at [908, 200] on h4 "other career pursuits*" at bounding box center [922, 191] width 95 height 26
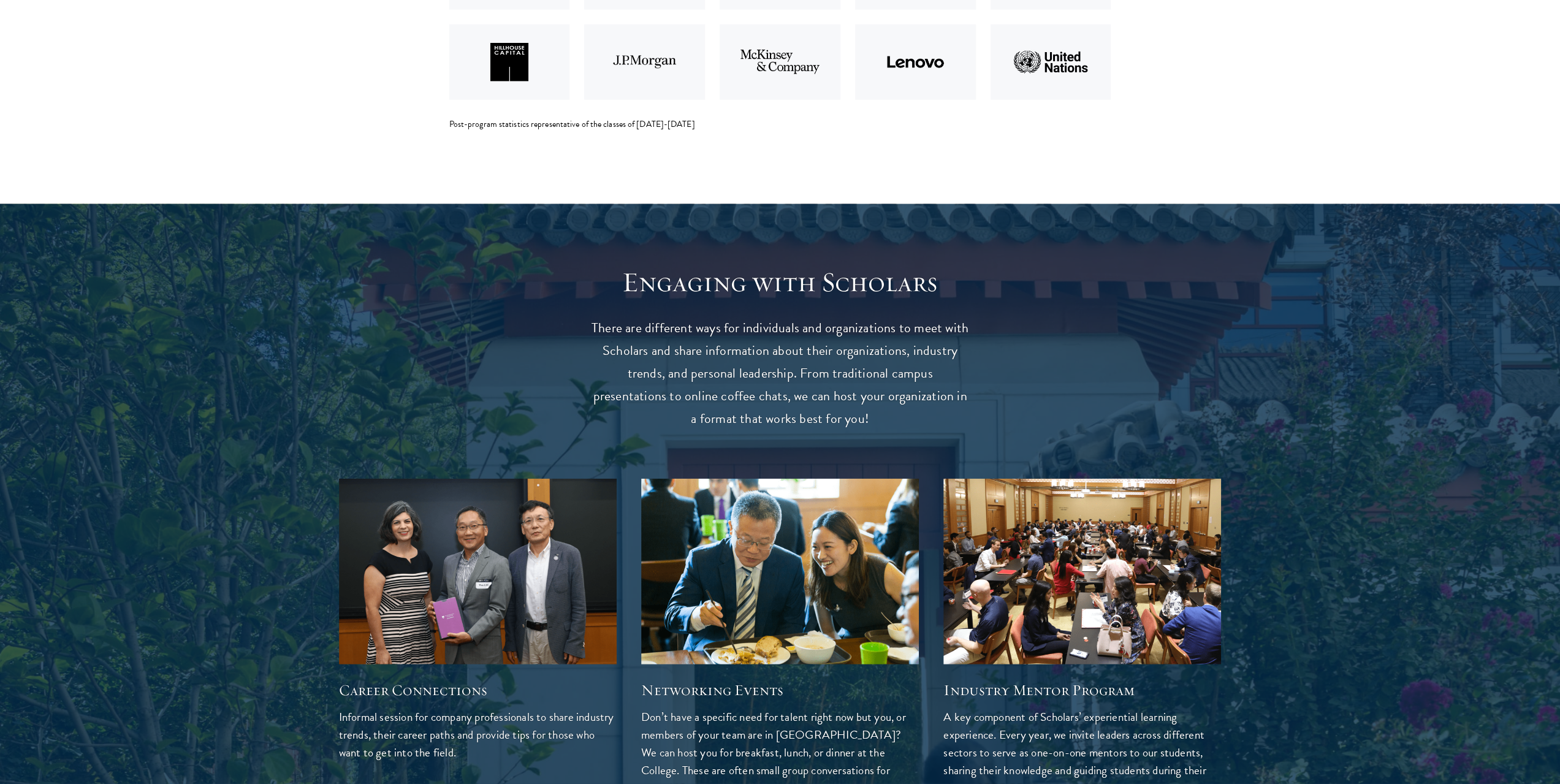
scroll to position [3014, 0]
